Goal: Task Accomplishment & Management: Use online tool/utility

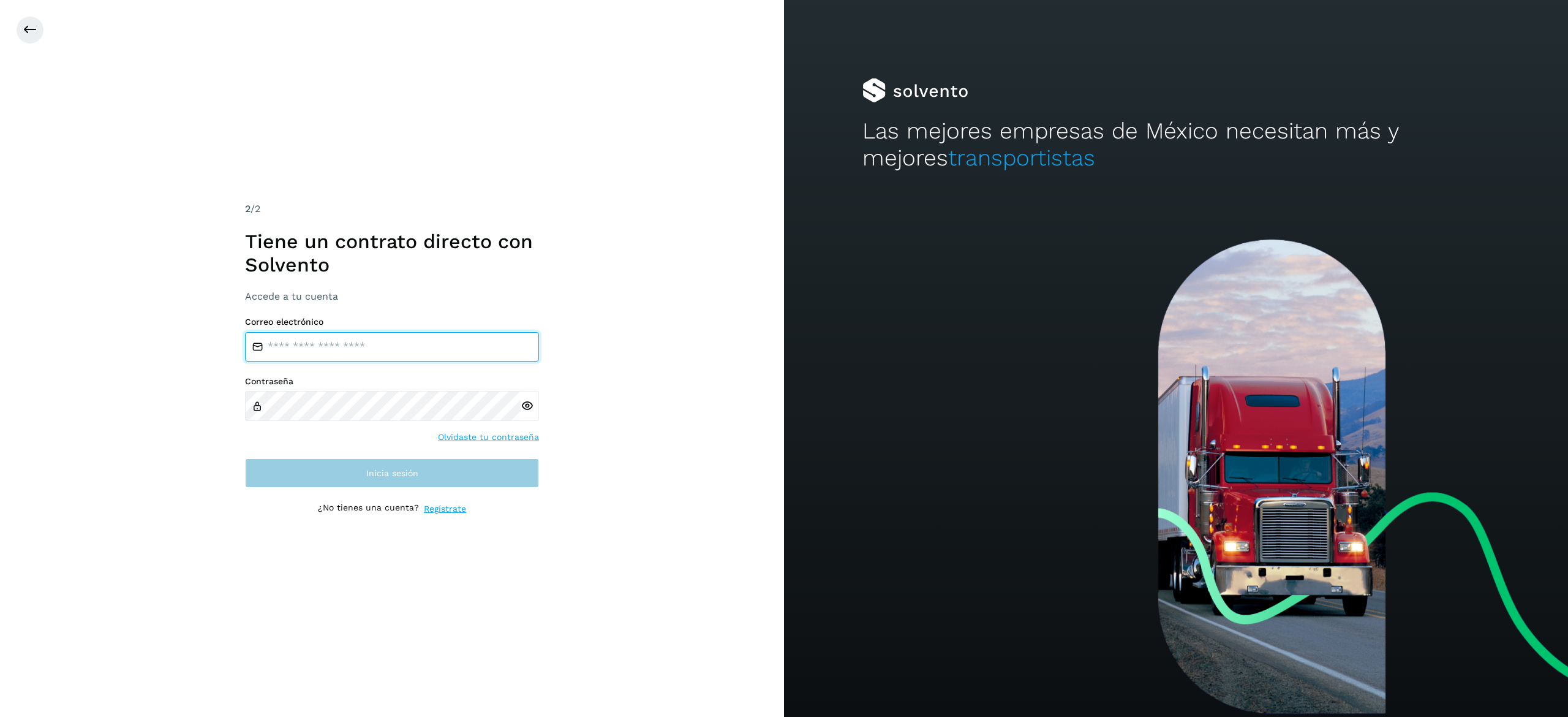
type input "**********"
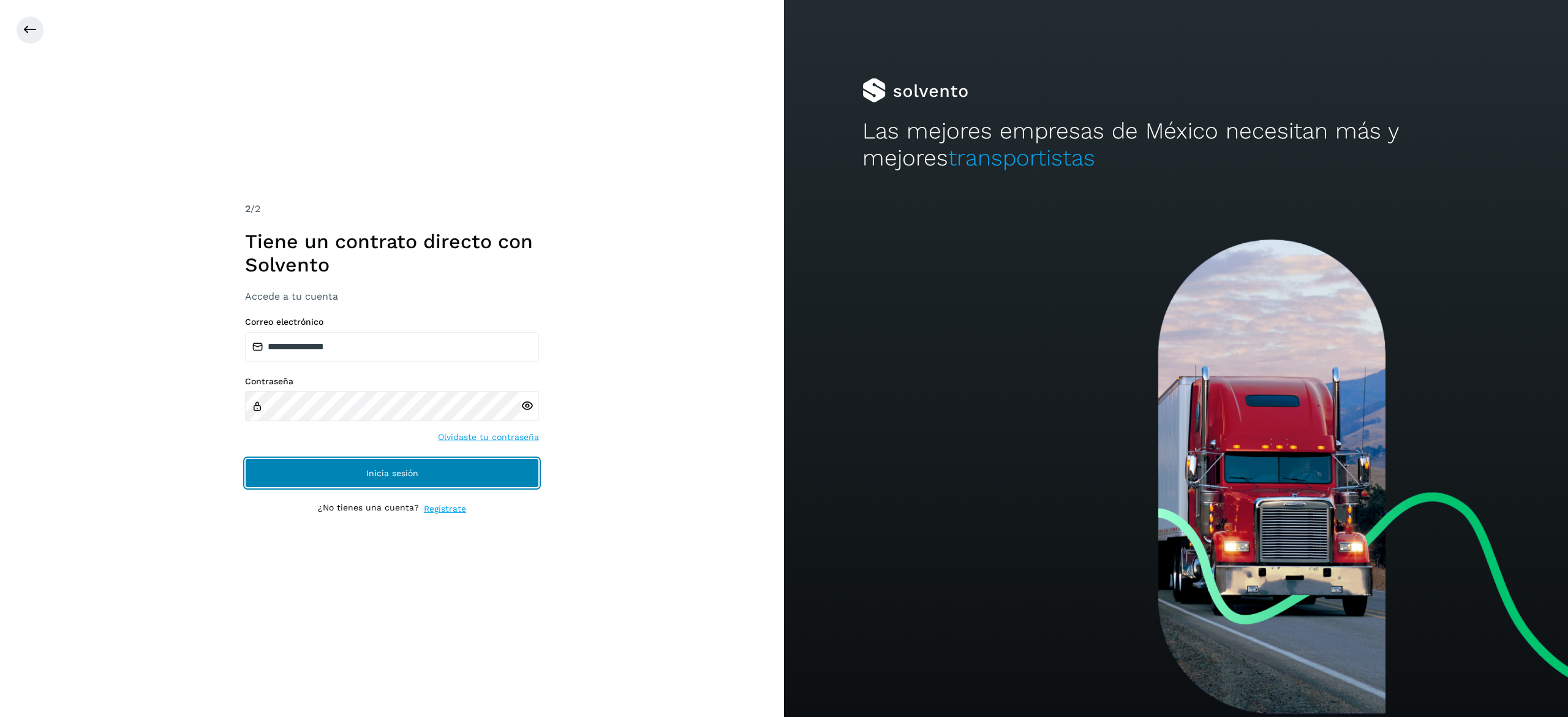
click at [409, 473] on span "Inicia sesión" at bounding box center [392, 473] width 52 height 9
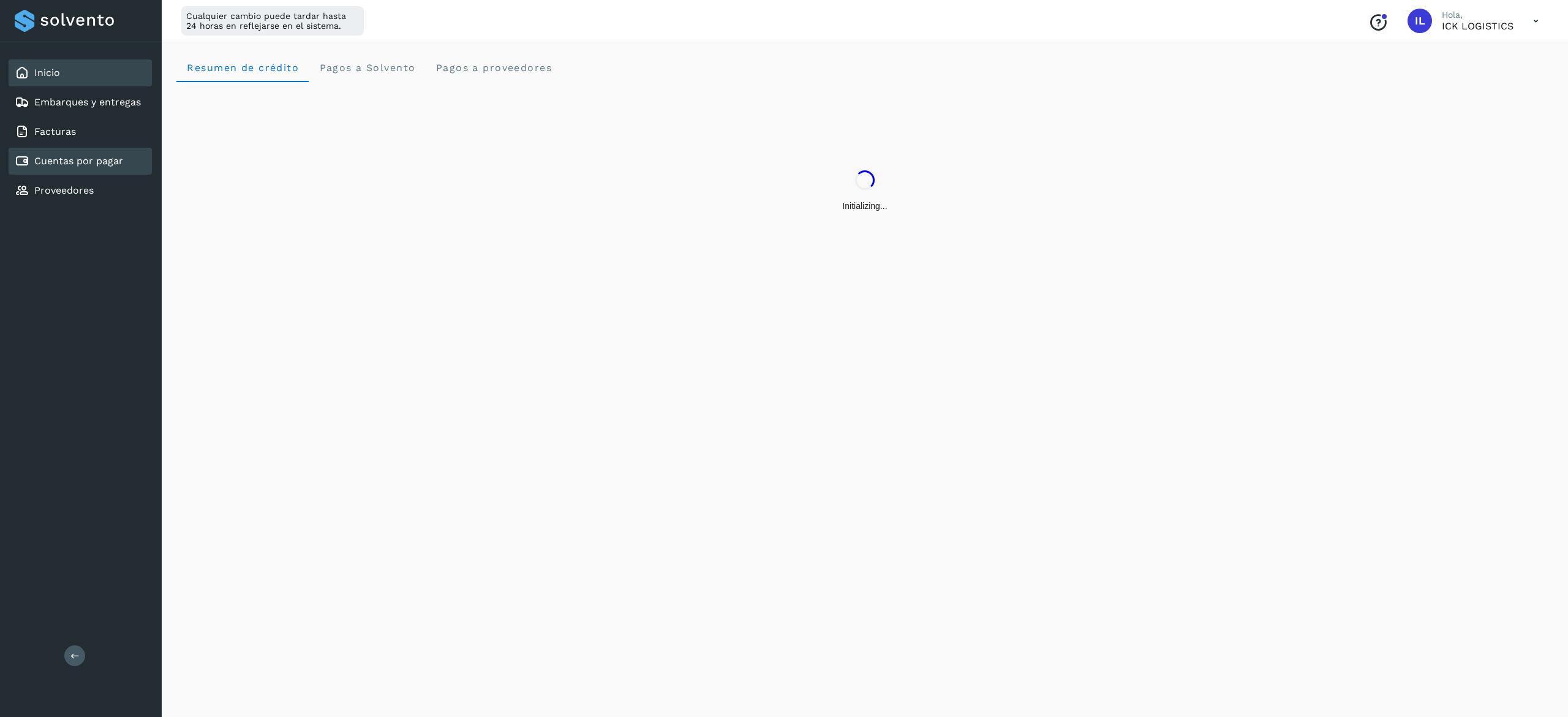
click at [107, 157] on link "Cuentas por pagar" at bounding box center [78, 161] width 89 height 12
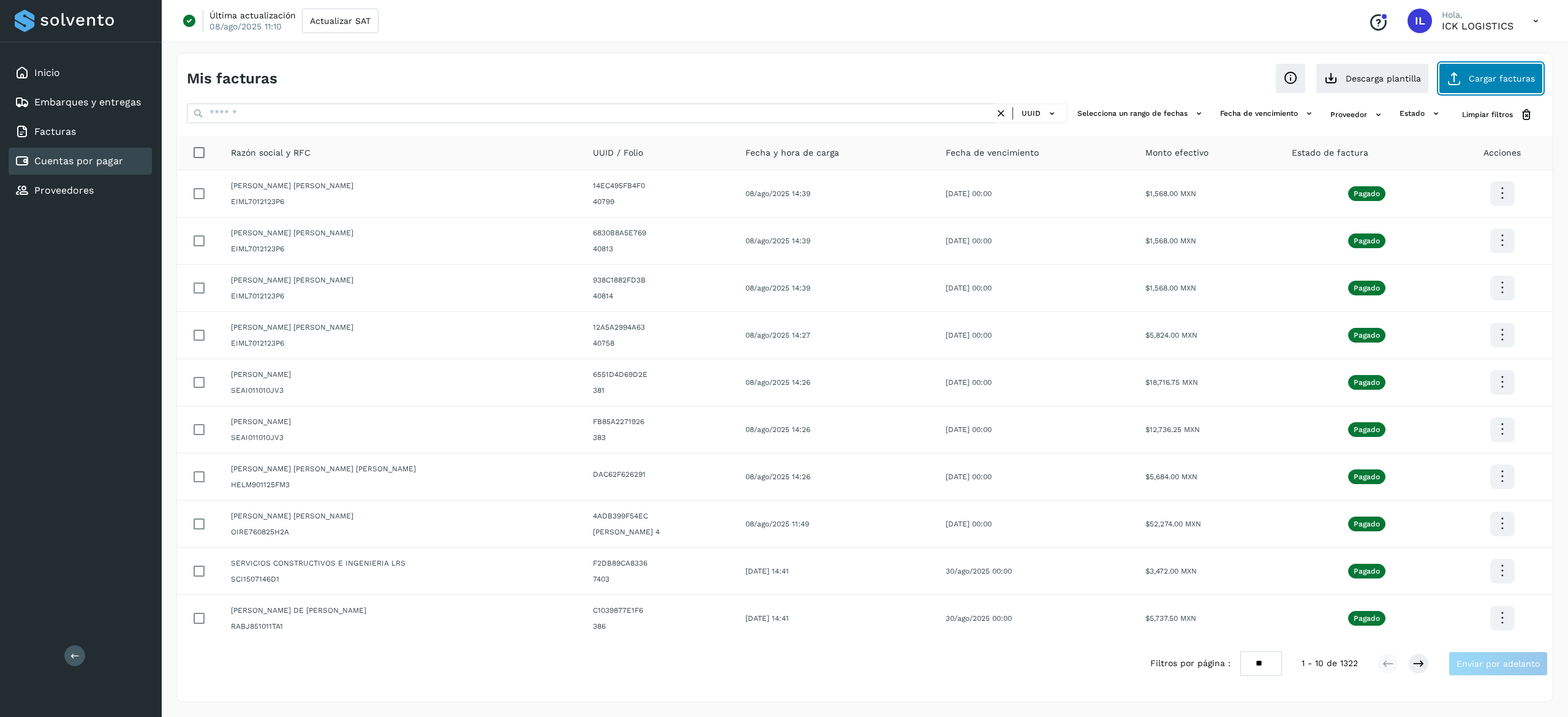
click at [1503, 67] on button "Cargar facturas" at bounding box center [1491, 78] width 104 height 31
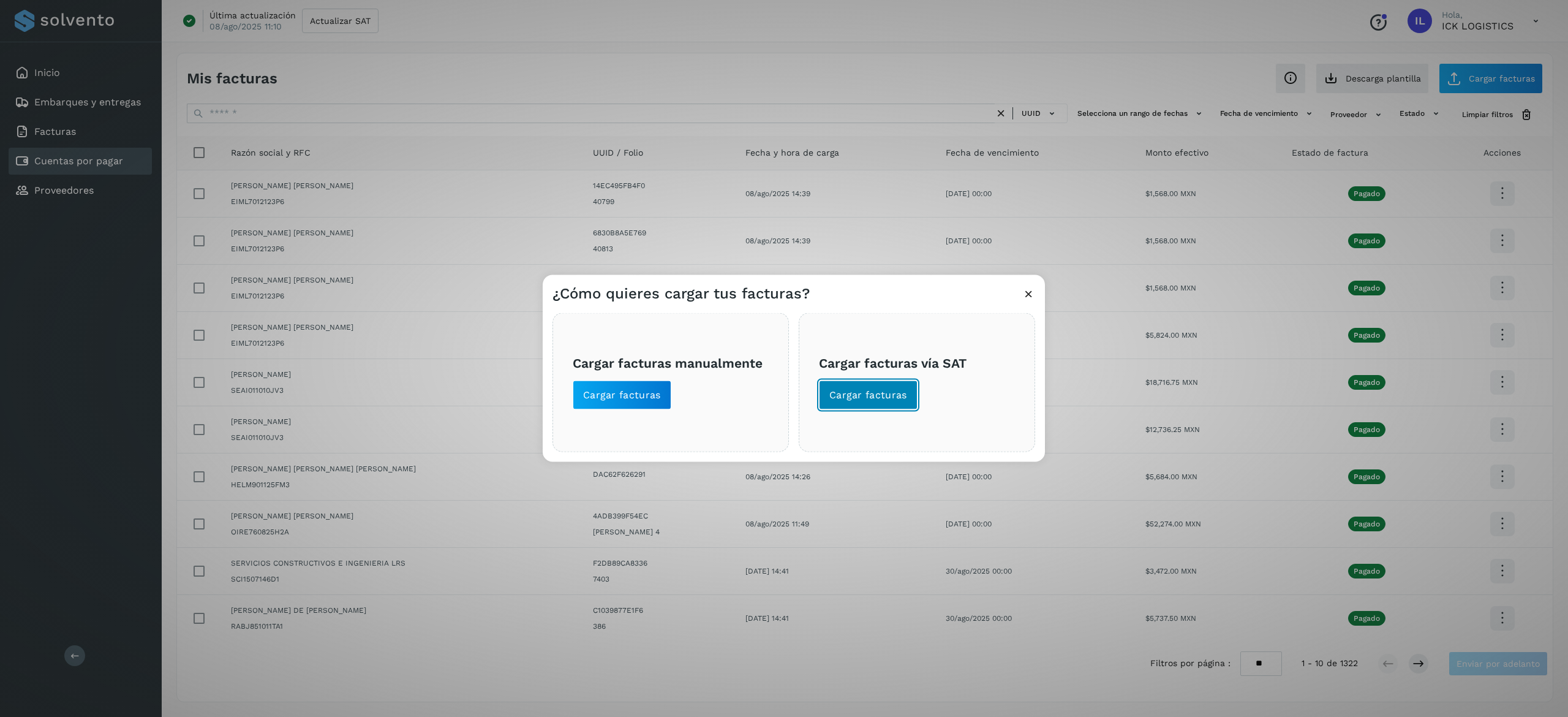
click at [825, 397] on button "Cargar facturas" at bounding box center [868, 395] width 98 height 29
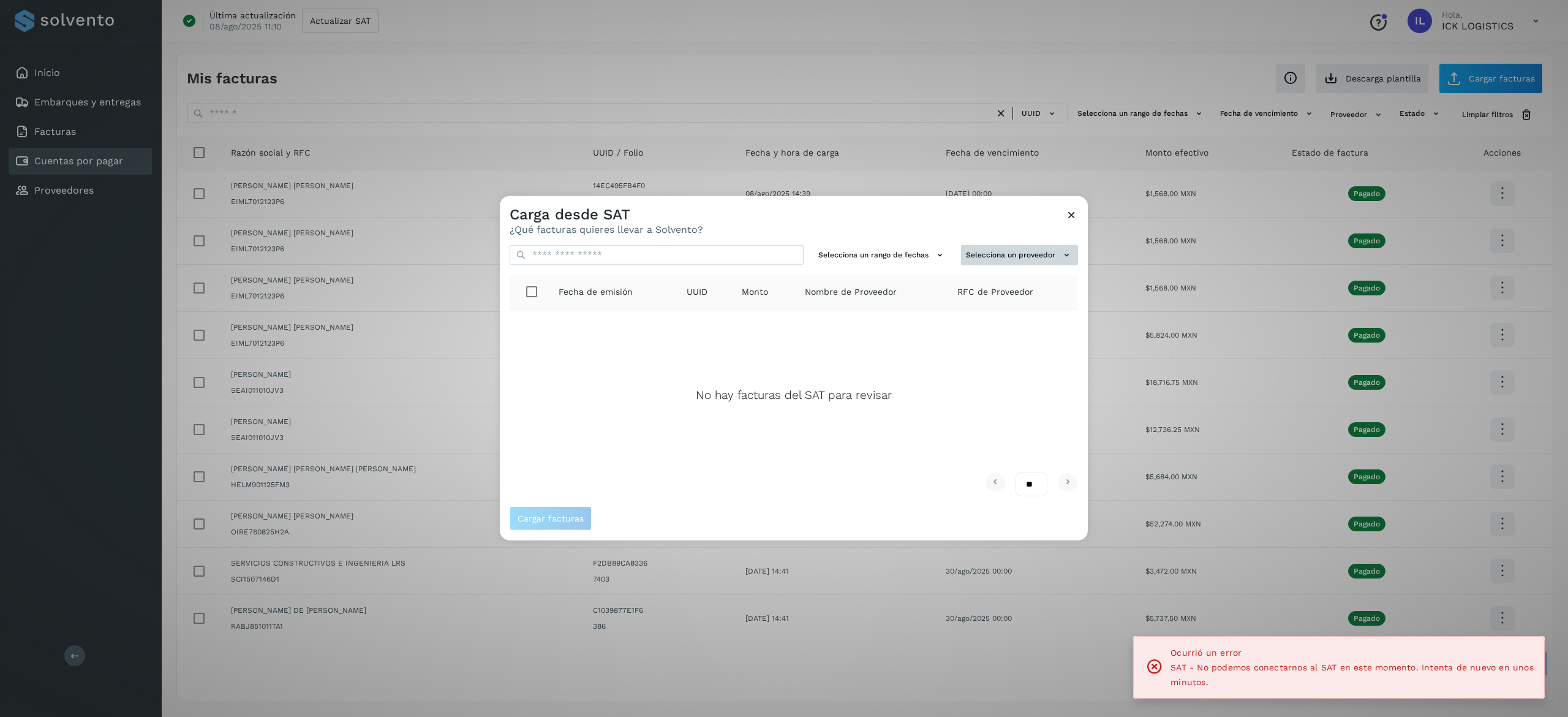
click at [995, 262] on button "Selecciona un proveedor" at bounding box center [1020, 255] width 117 height 20
click at [1017, 268] on div at bounding box center [999, 279] width 158 height 27
click at [1047, 252] on div at bounding box center [1283, 554] width 1568 height 717
click at [1053, 259] on button "Selecciona un proveedor" at bounding box center [1020, 255] width 117 height 20
click at [1067, 217] on div at bounding box center [1283, 554] width 1568 height 717
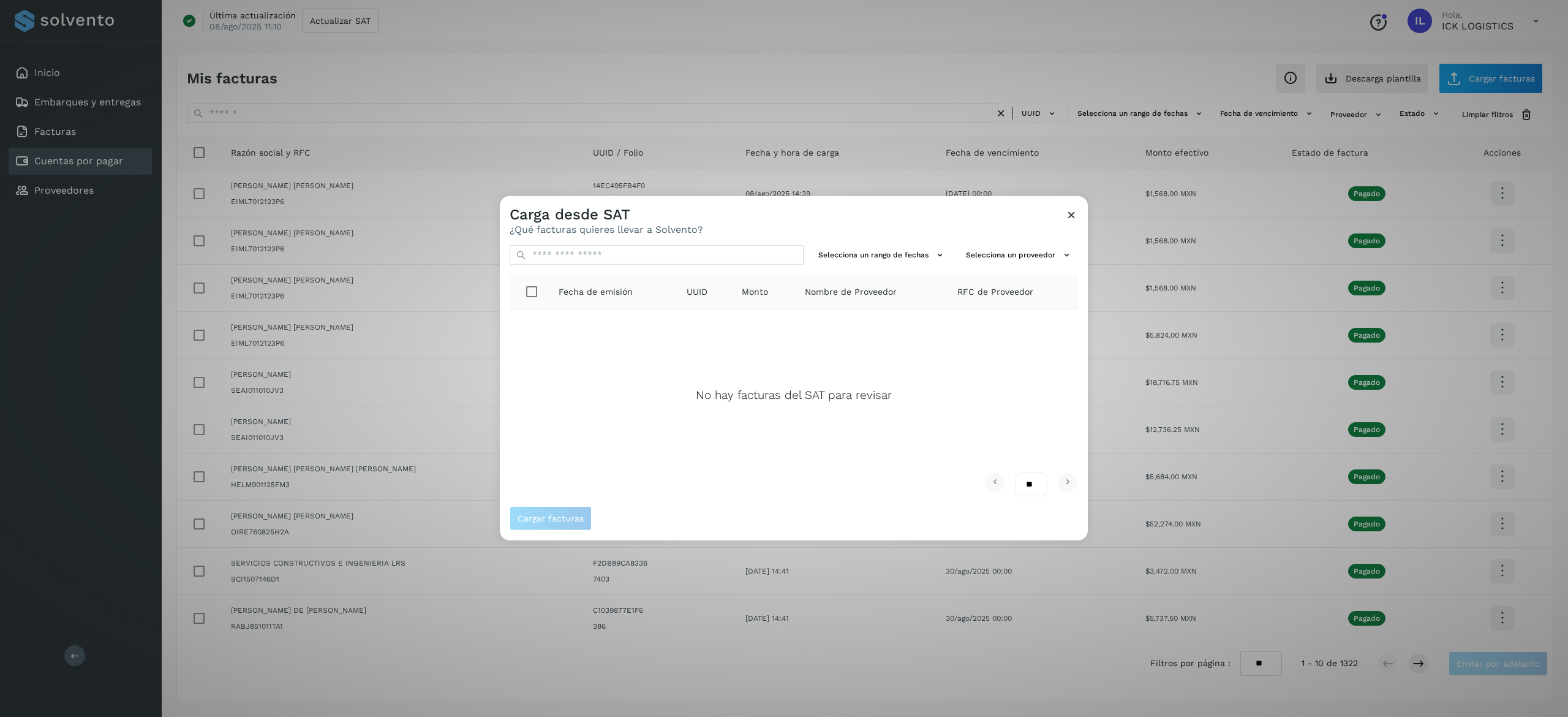
click at [1073, 211] on icon at bounding box center [1071, 214] width 13 height 13
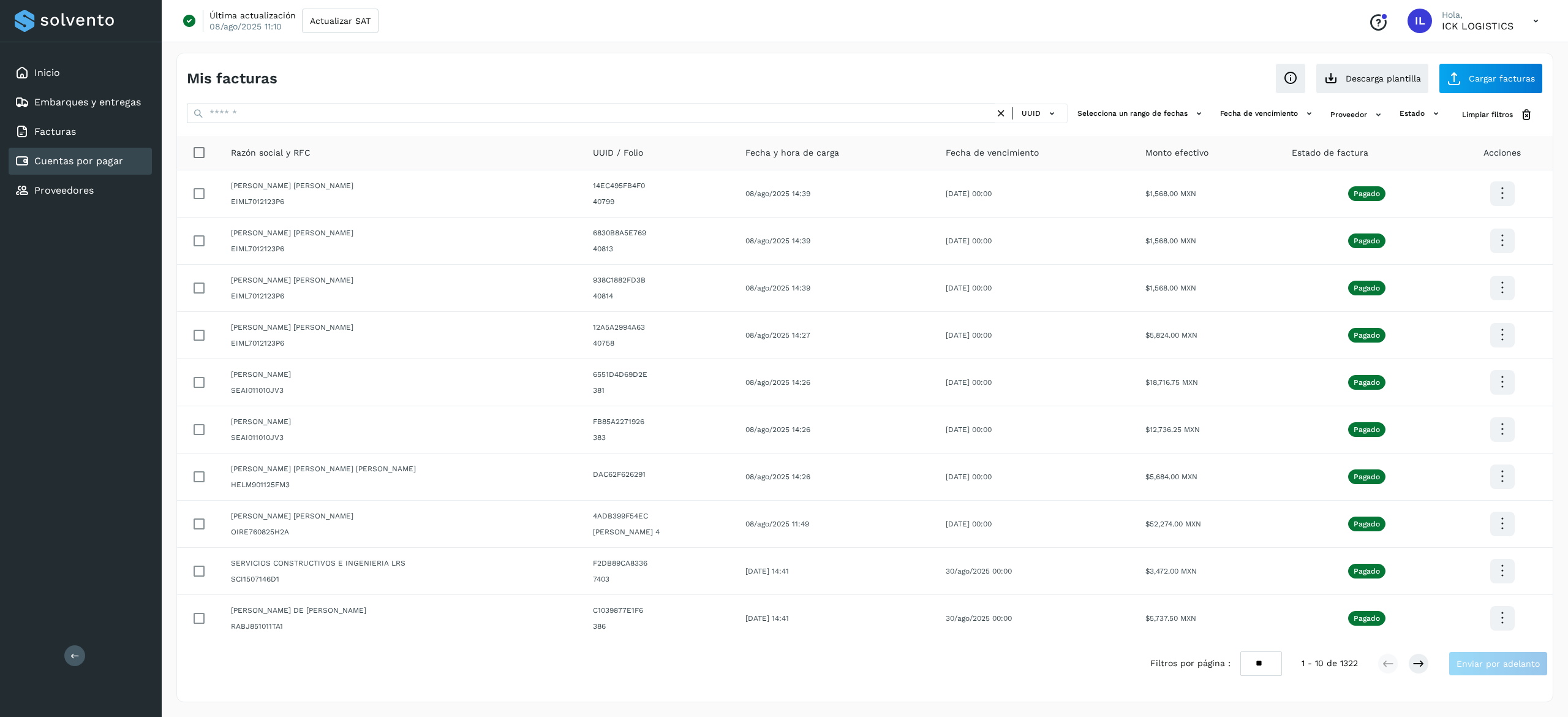
click at [1510, 56] on div "Mis facturas Ver instrucciones para cargar Facturas Descarga plantilla Cargar f…" at bounding box center [865, 74] width 1376 height 40
click at [1512, 82] on span "Cargar facturas" at bounding box center [1502, 78] width 66 height 9
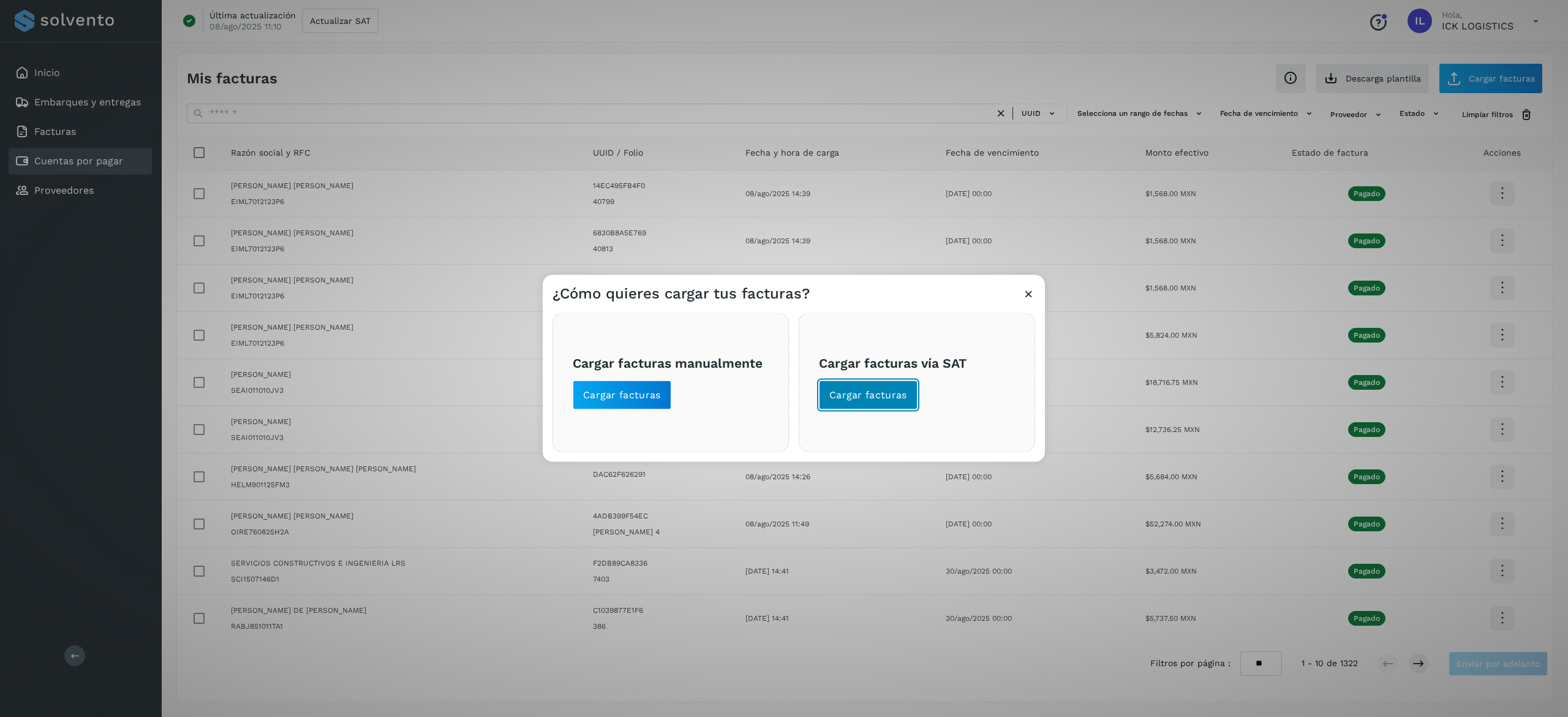
click at [885, 384] on button "Cargar facturas" at bounding box center [868, 395] width 98 height 29
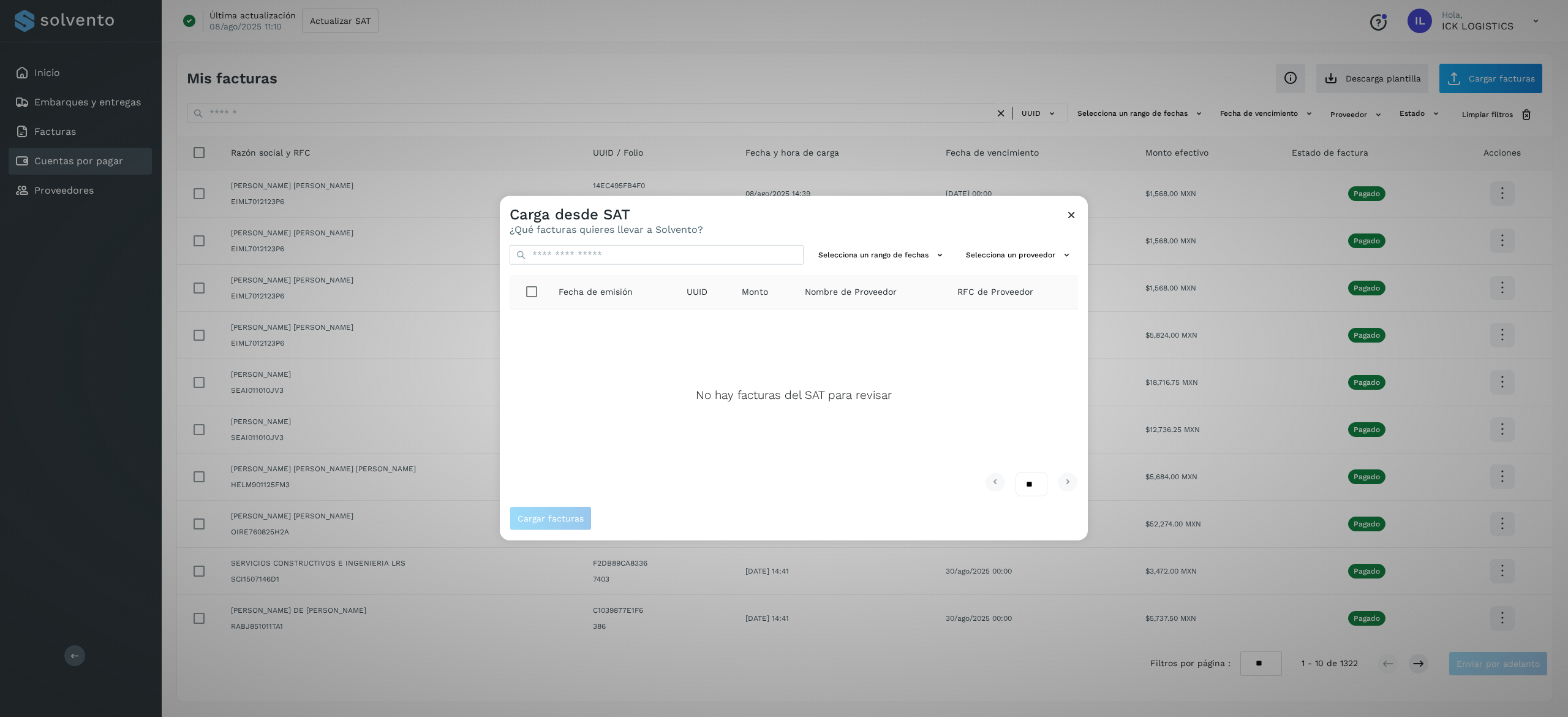
click at [1067, 217] on icon at bounding box center [1071, 214] width 13 height 13
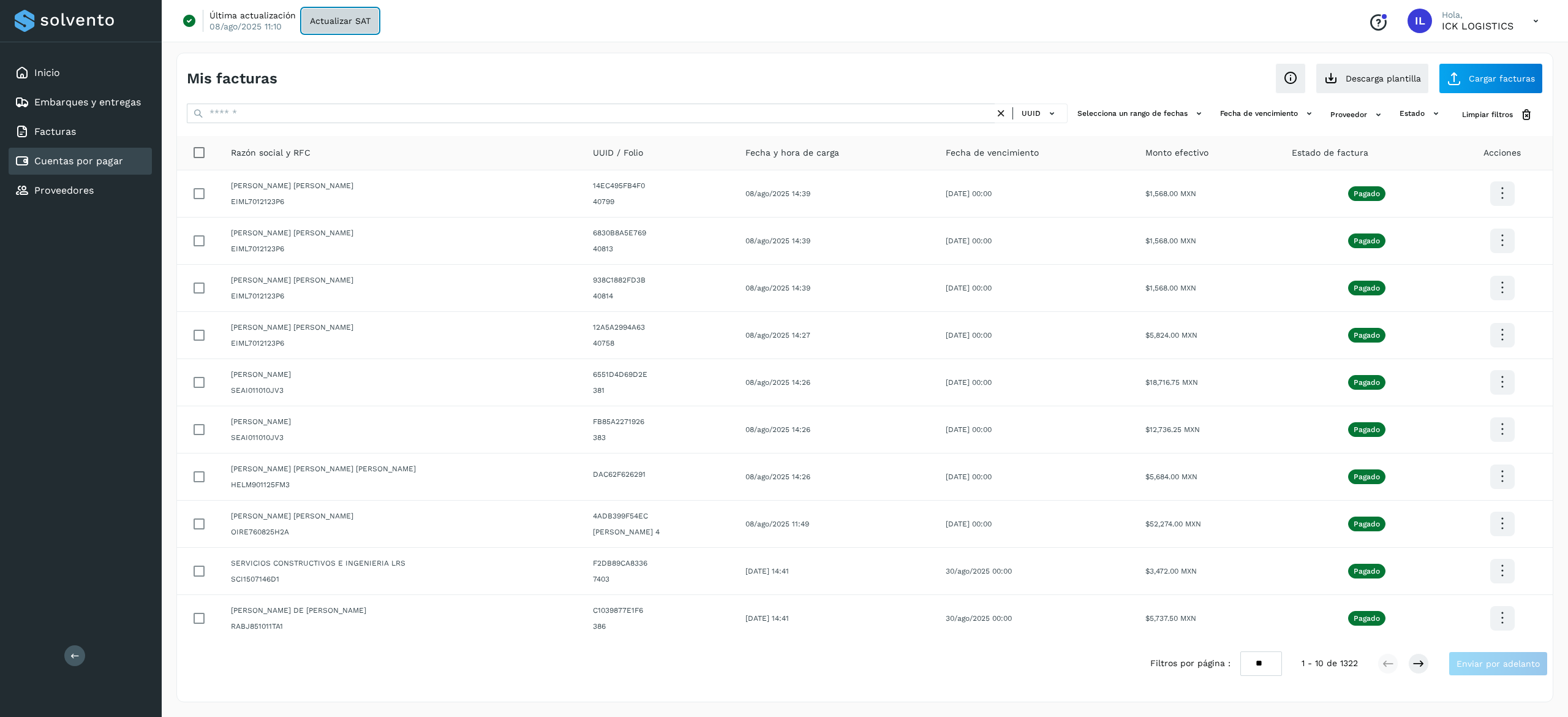
click at [356, 21] on span "Actualizar SAT" at bounding box center [340, 21] width 60 height 9
click at [1479, 78] on span "Cargar facturas" at bounding box center [1502, 78] width 66 height 9
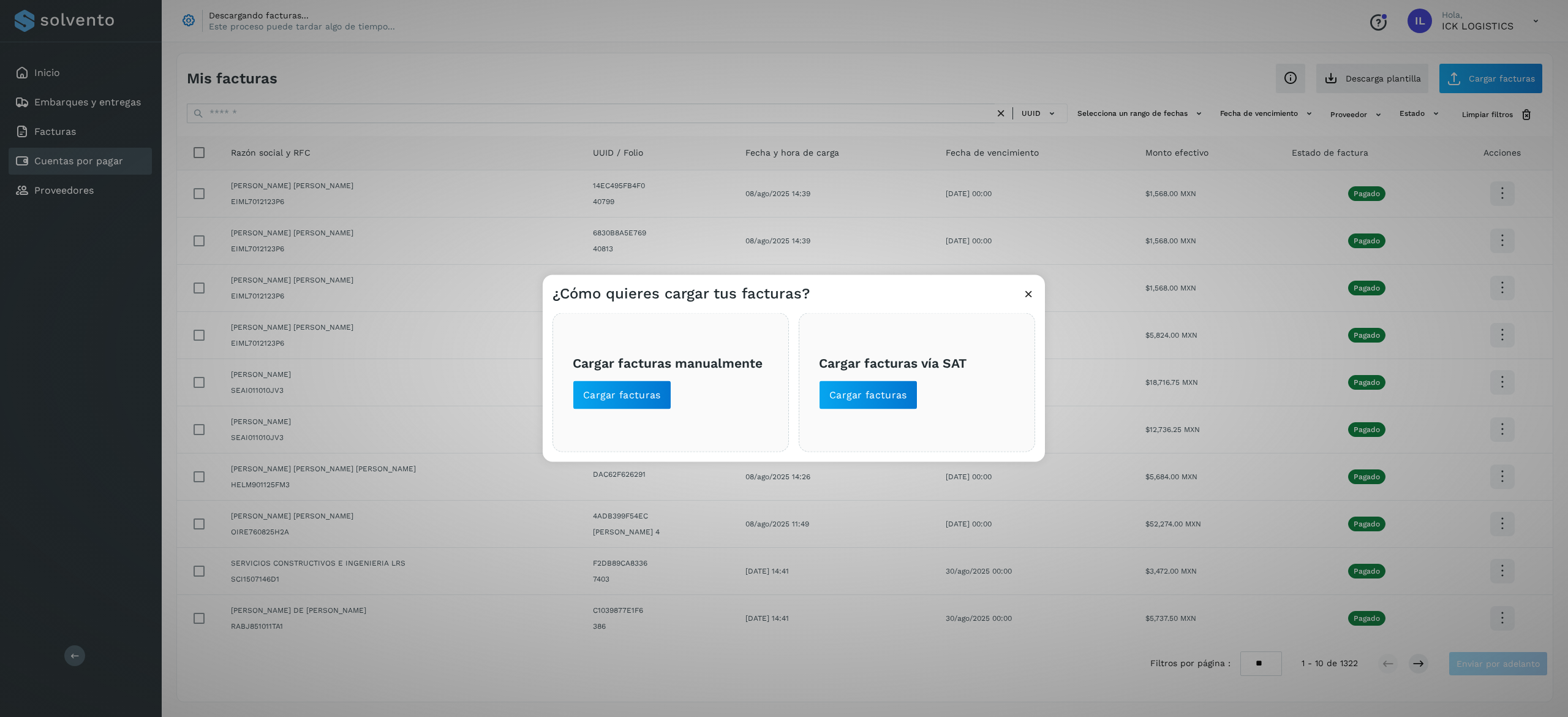
click at [873, 413] on div "Cargar facturas vía SAT Cargar facturas" at bounding box center [917, 382] width 237 height 139
click at [878, 397] on span "Cargar facturas" at bounding box center [868, 395] width 78 height 14
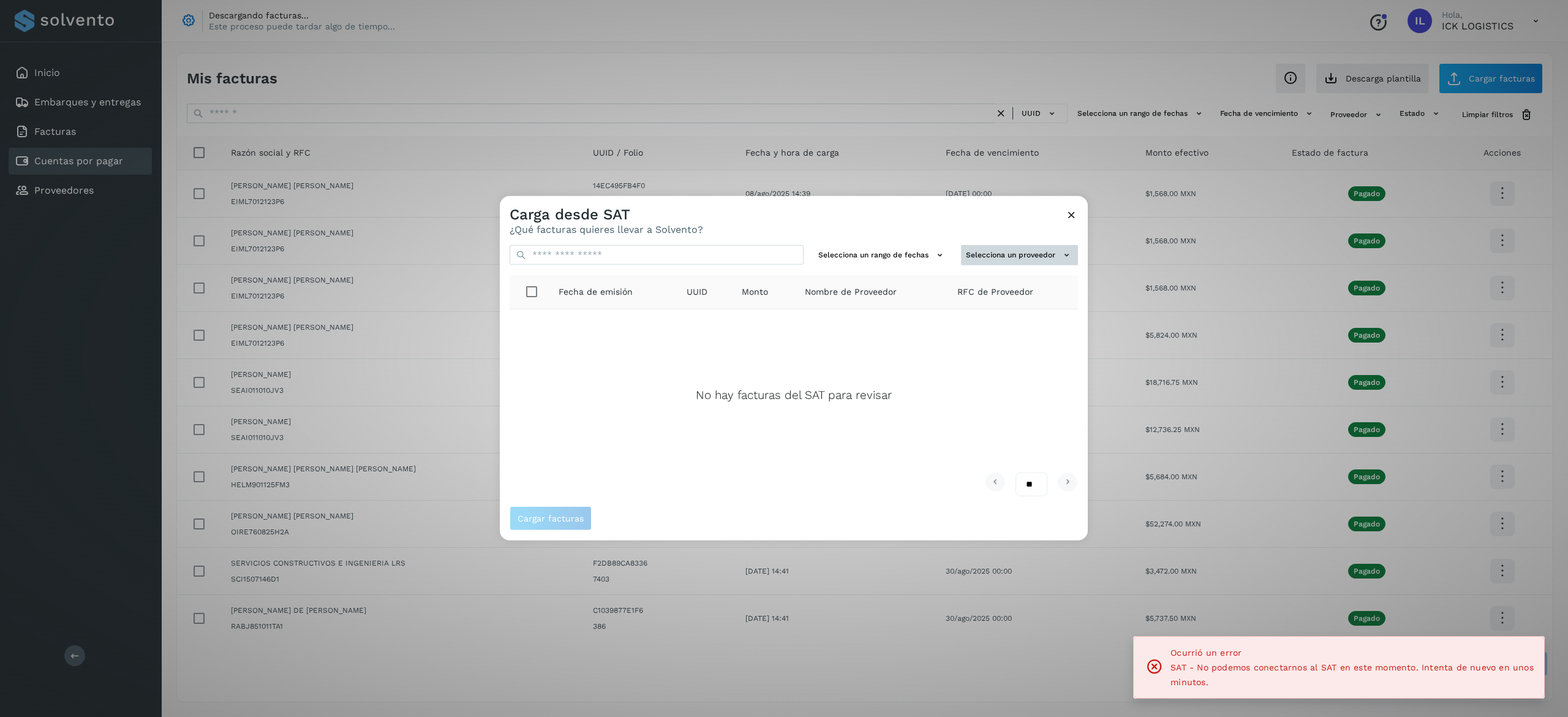
click at [1017, 254] on button "Selecciona un proveedor" at bounding box center [1020, 255] width 117 height 20
click at [986, 379] on div at bounding box center [1283, 554] width 1568 height 717
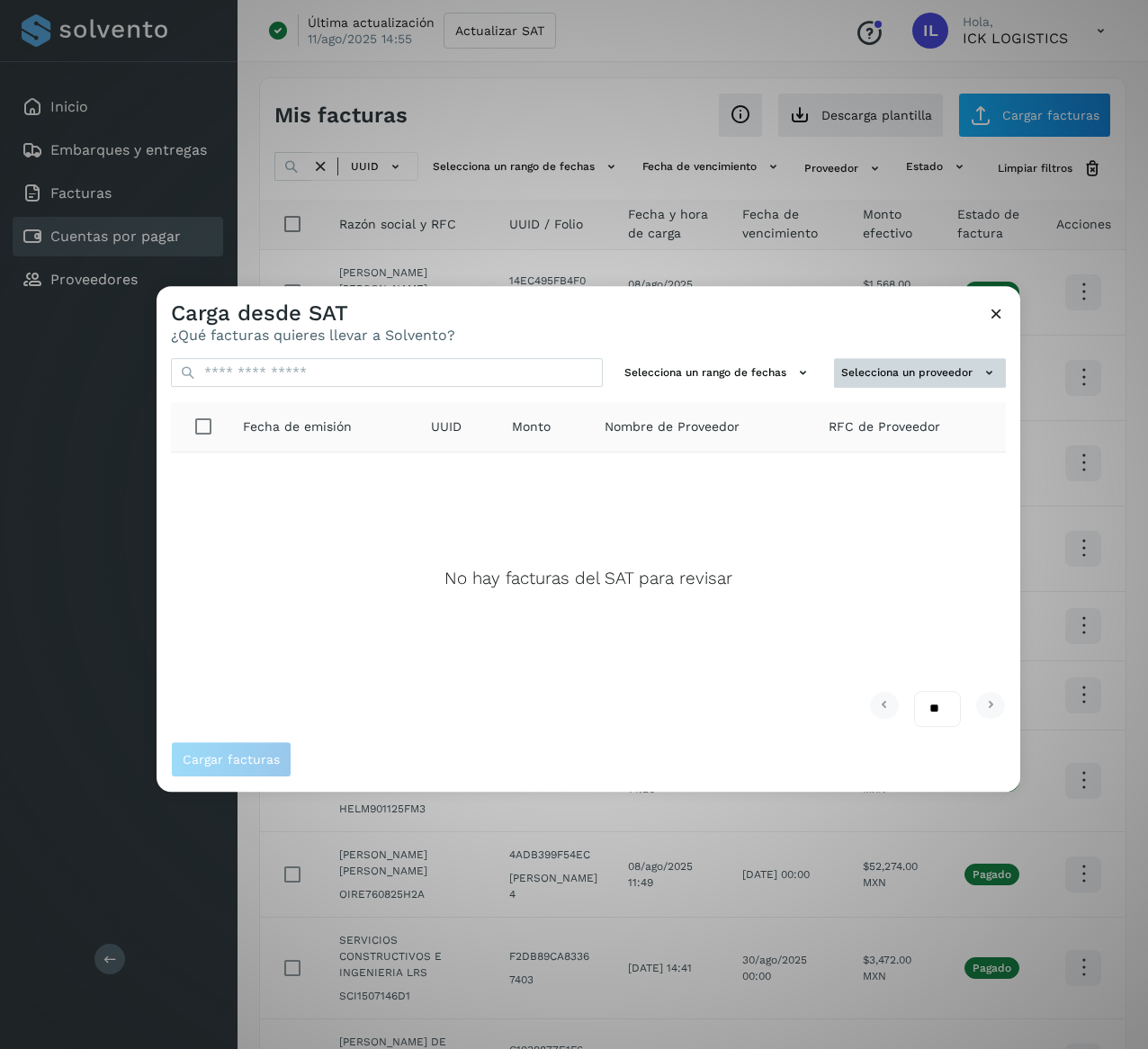
click at [938, 376] on button "Selecciona un proveedor" at bounding box center [920, 372] width 172 height 29
click at [991, 320] on div at bounding box center [730, 810] width 1148 height 1049
click at [993, 310] on icon at bounding box center [996, 313] width 19 height 19
